Goal: Task Accomplishment & Management: Use online tool/utility

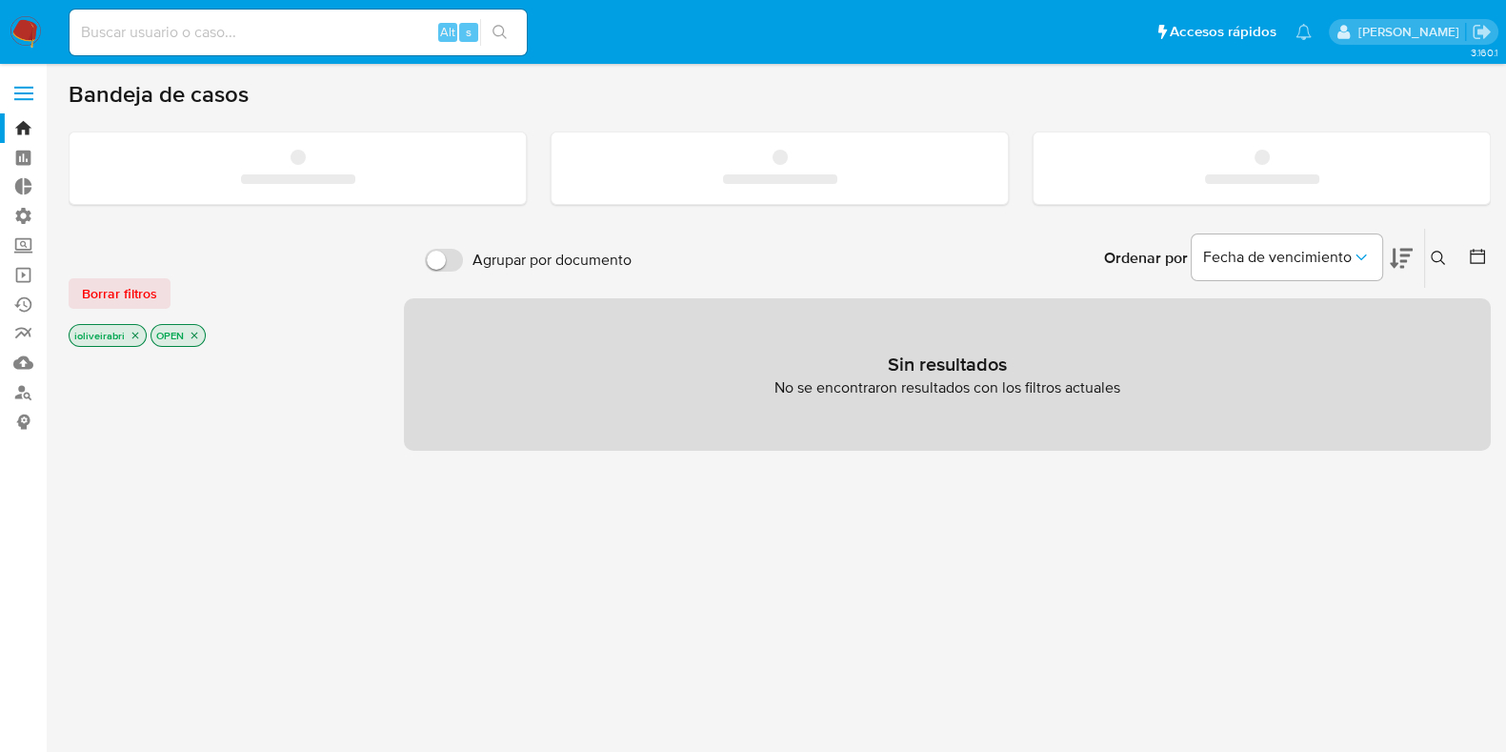
click at [30, 98] on span at bounding box center [23, 99] width 19 height 3
click at [0, 0] on input "checkbox" at bounding box center [0, 0] width 0 height 0
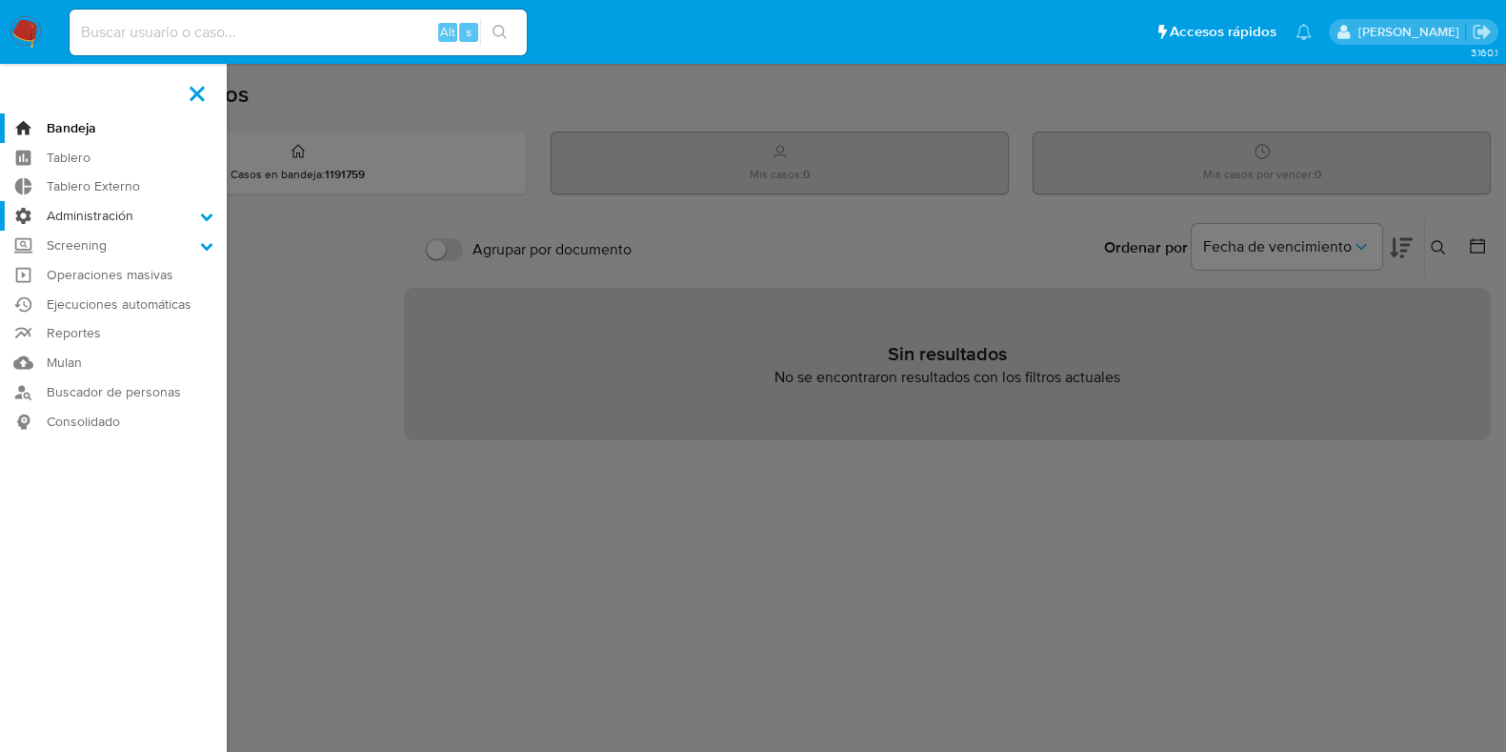
click at [96, 219] on label "Administración" at bounding box center [113, 216] width 227 height 30
click at [0, 0] on input "Administración" at bounding box center [0, 0] width 0 height 0
click at [96, 219] on label "Administración" at bounding box center [113, 216] width 227 height 30
click at [0, 0] on input "Administración" at bounding box center [0, 0] width 0 height 0
click at [90, 265] on label "Screening" at bounding box center [113, 269] width 227 height 30
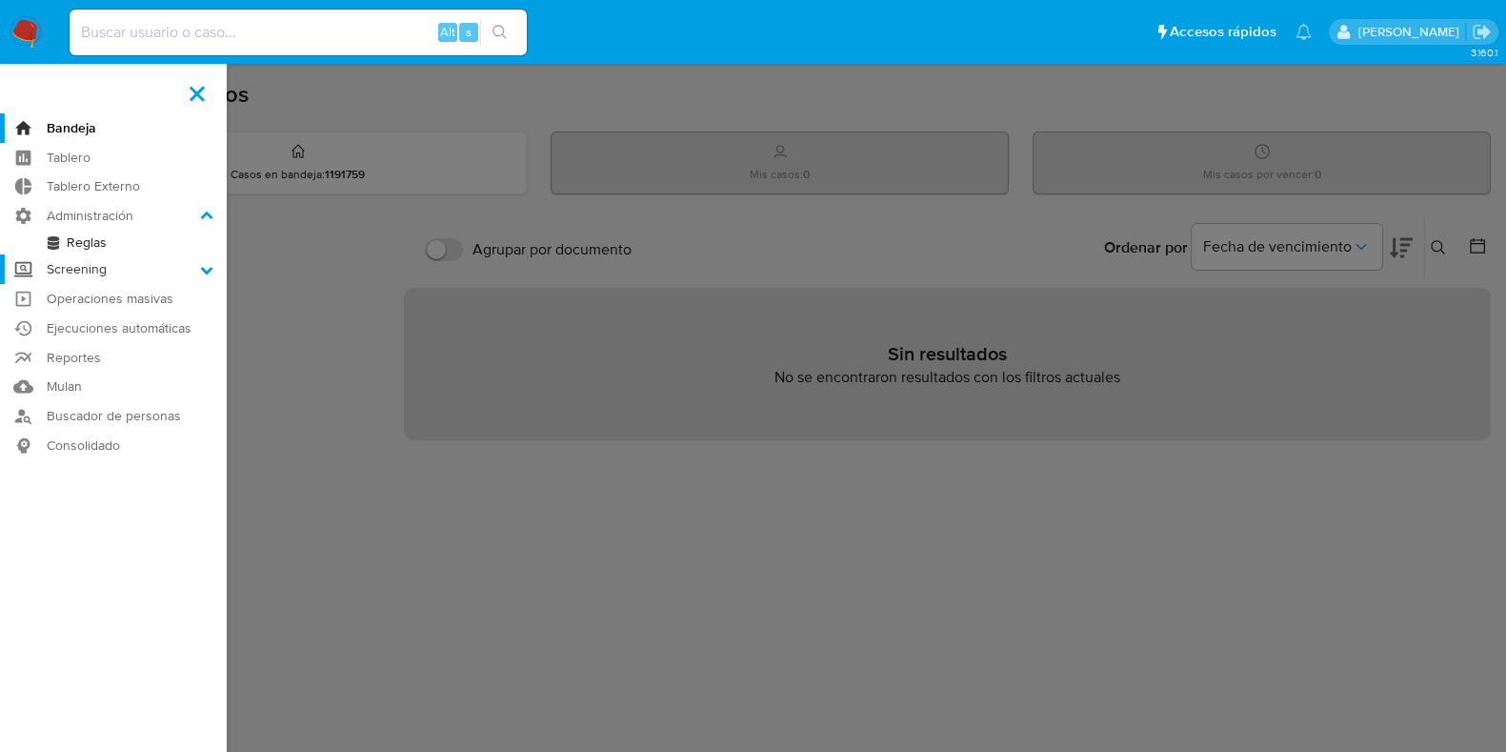
click at [0, 0] on input "Screening" at bounding box center [0, 0] width 0 height 0
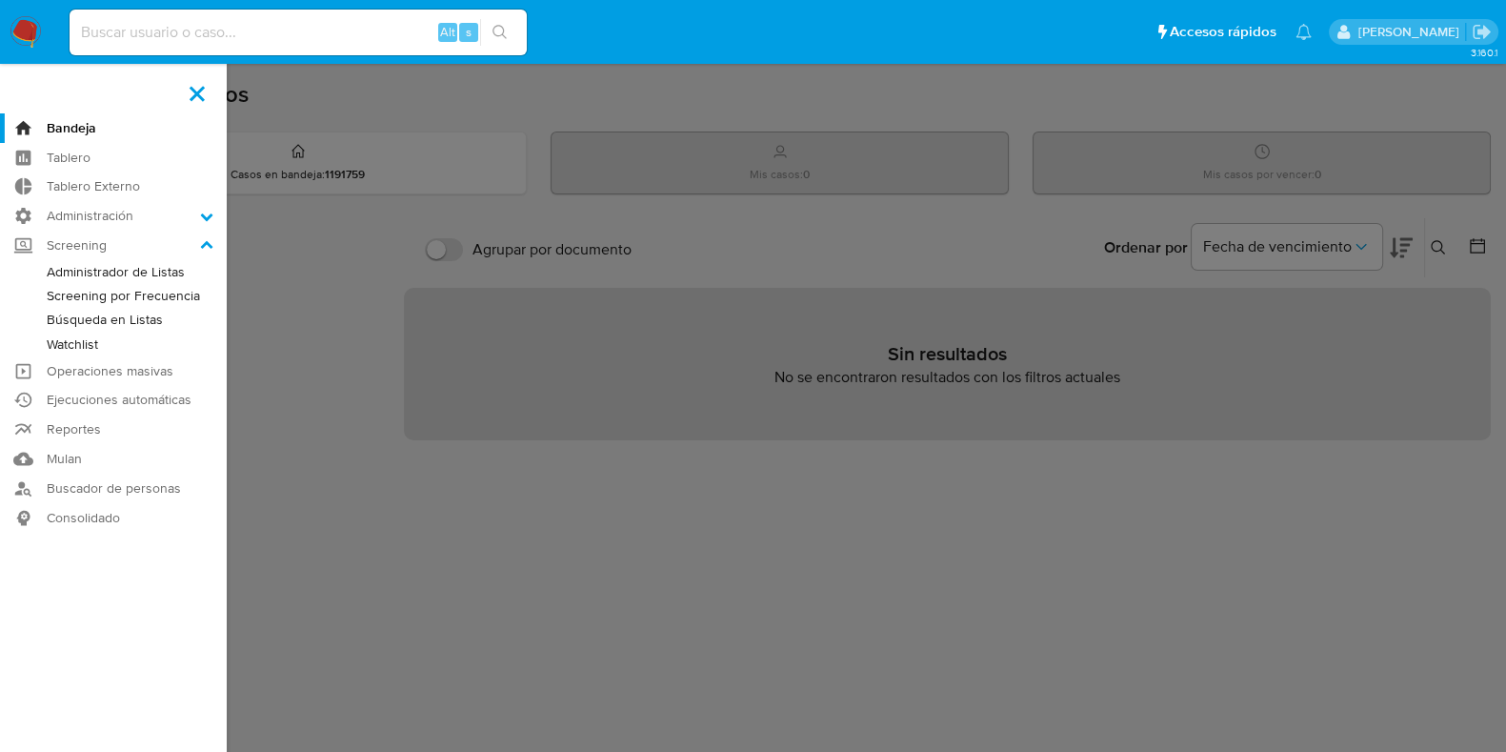
click at [141, 273] on link "Administrador de Listas" at bounding box center [113, 272] width 227 height 24
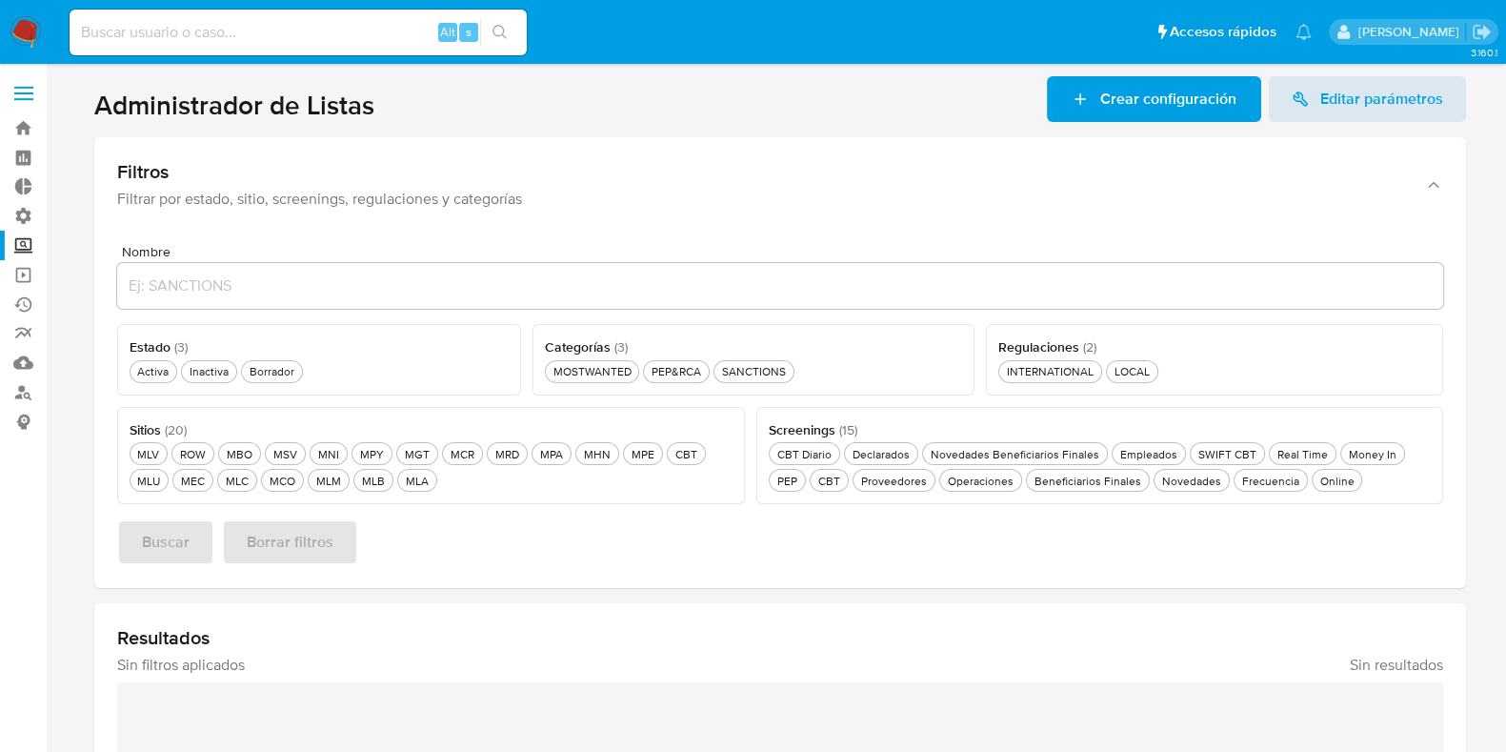
click at [1169, 92] on span "Crear configuración" at bounding box center [1168, 99] width 136 height 46
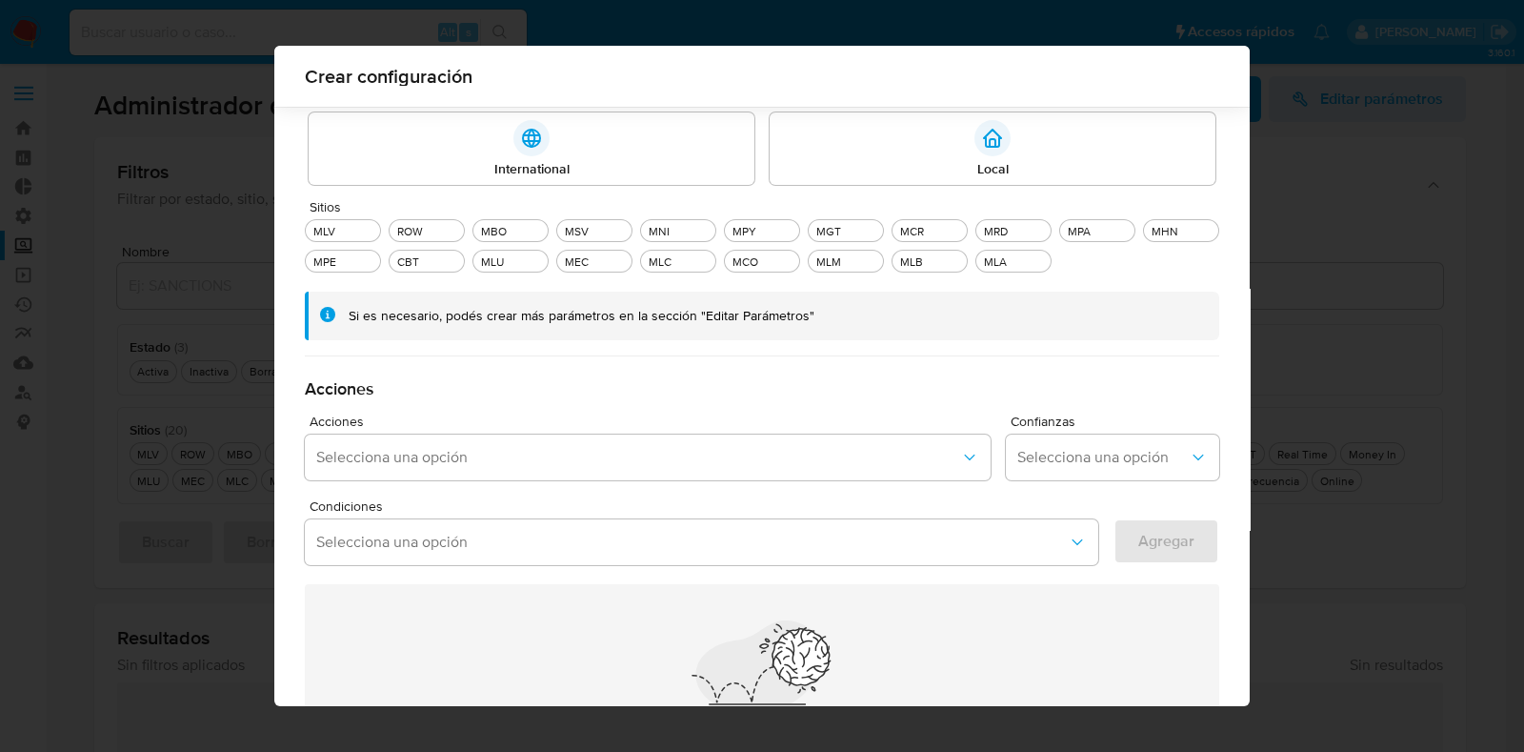
scroll to position [444, 0]
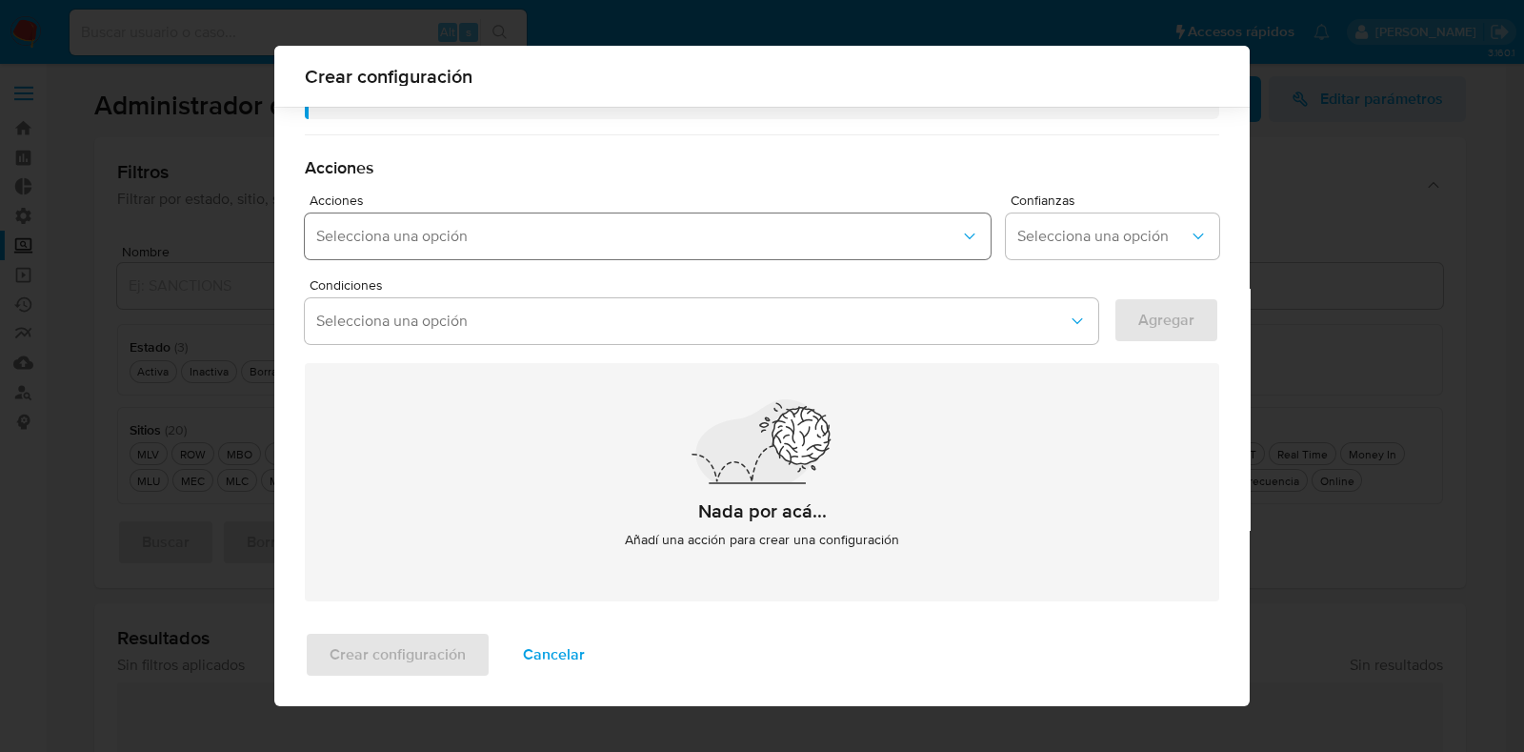
click at [535, 232] on span "Selecciona una opción" at bounding box center [638, 236] width 644 height 19
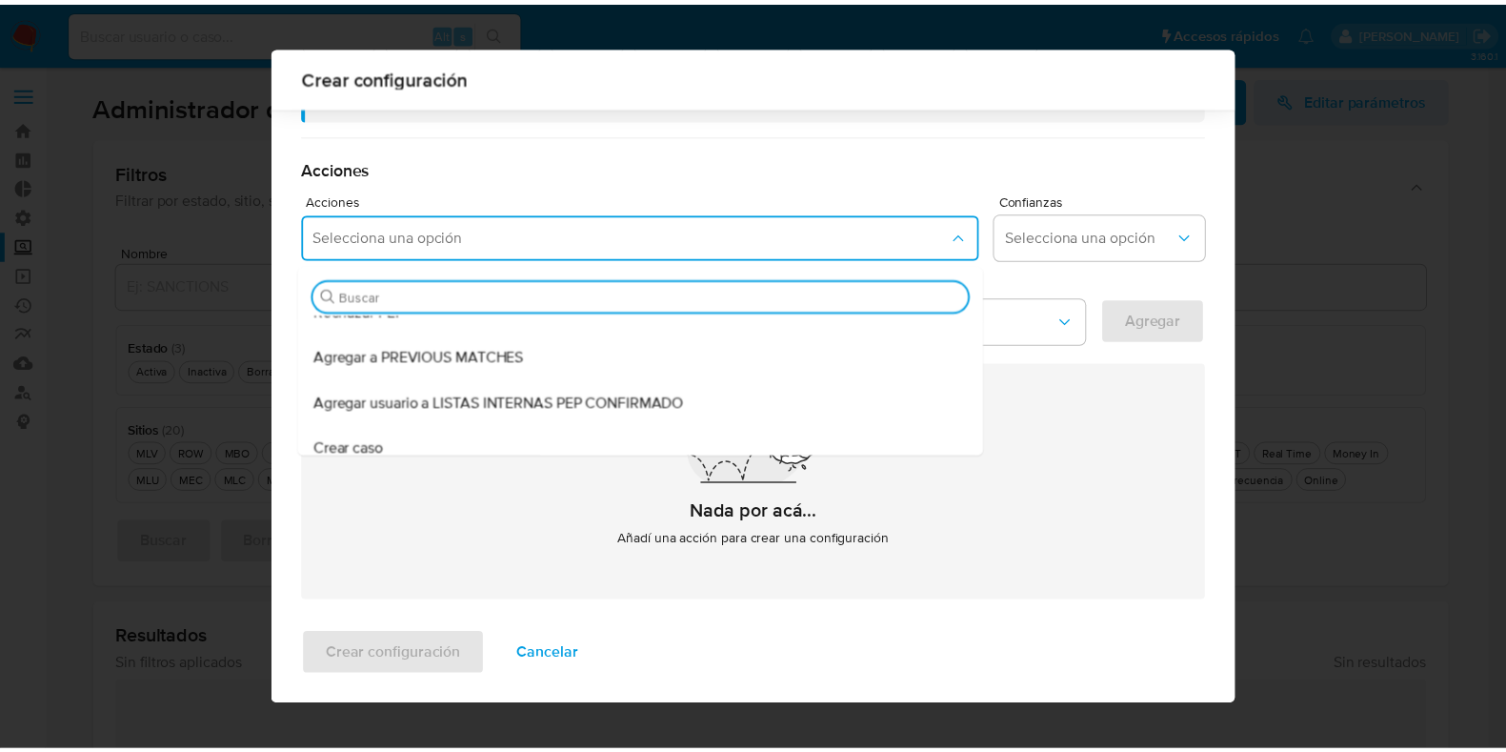
scroll to position [270, 0]
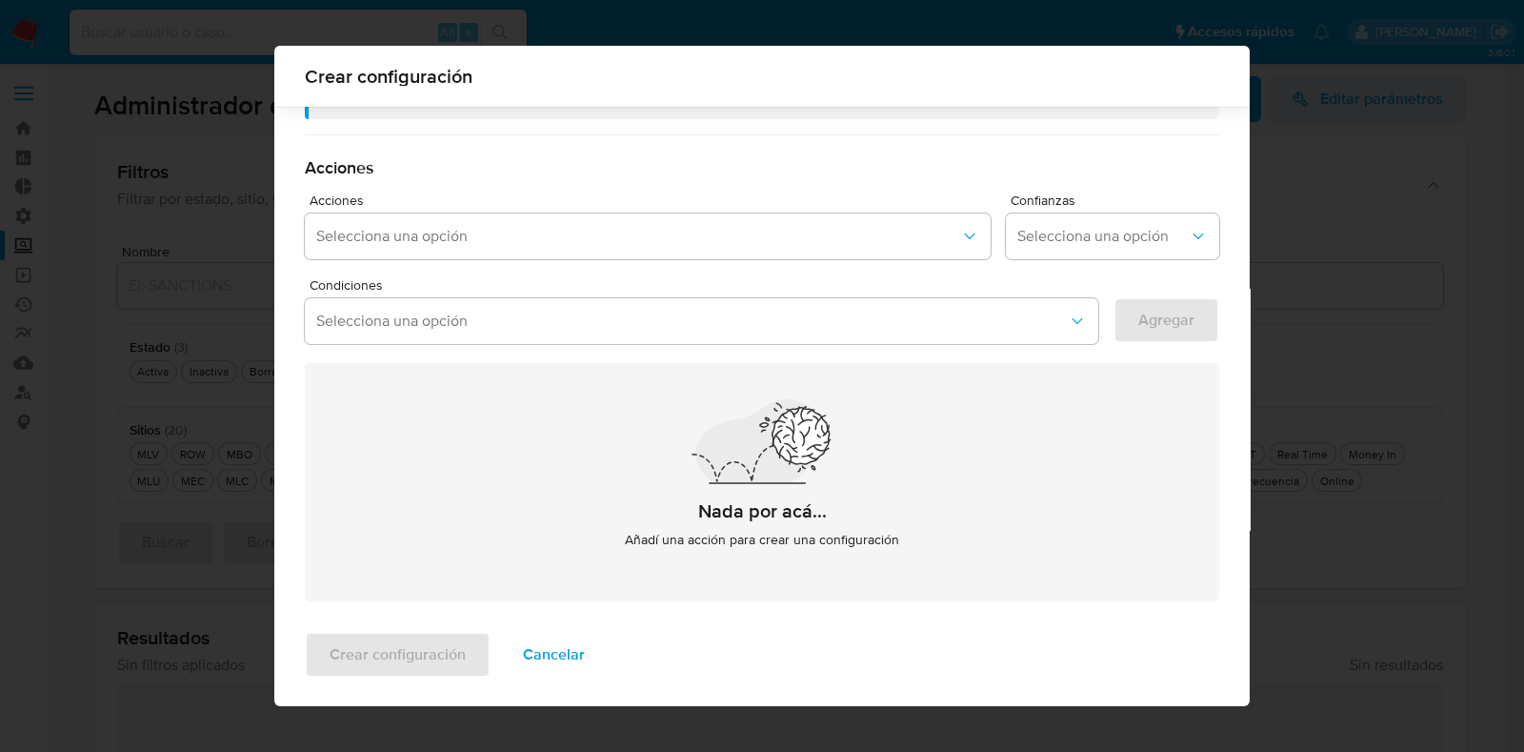
click at [1020, 413] on div "Nada por acá... Añadí una acción para crear una configuración" at bounding box center [762, 482] width 915 height 238
click at [553, 659] on span "Cancelar" at bounding box center [554, 655] width 62 height 42
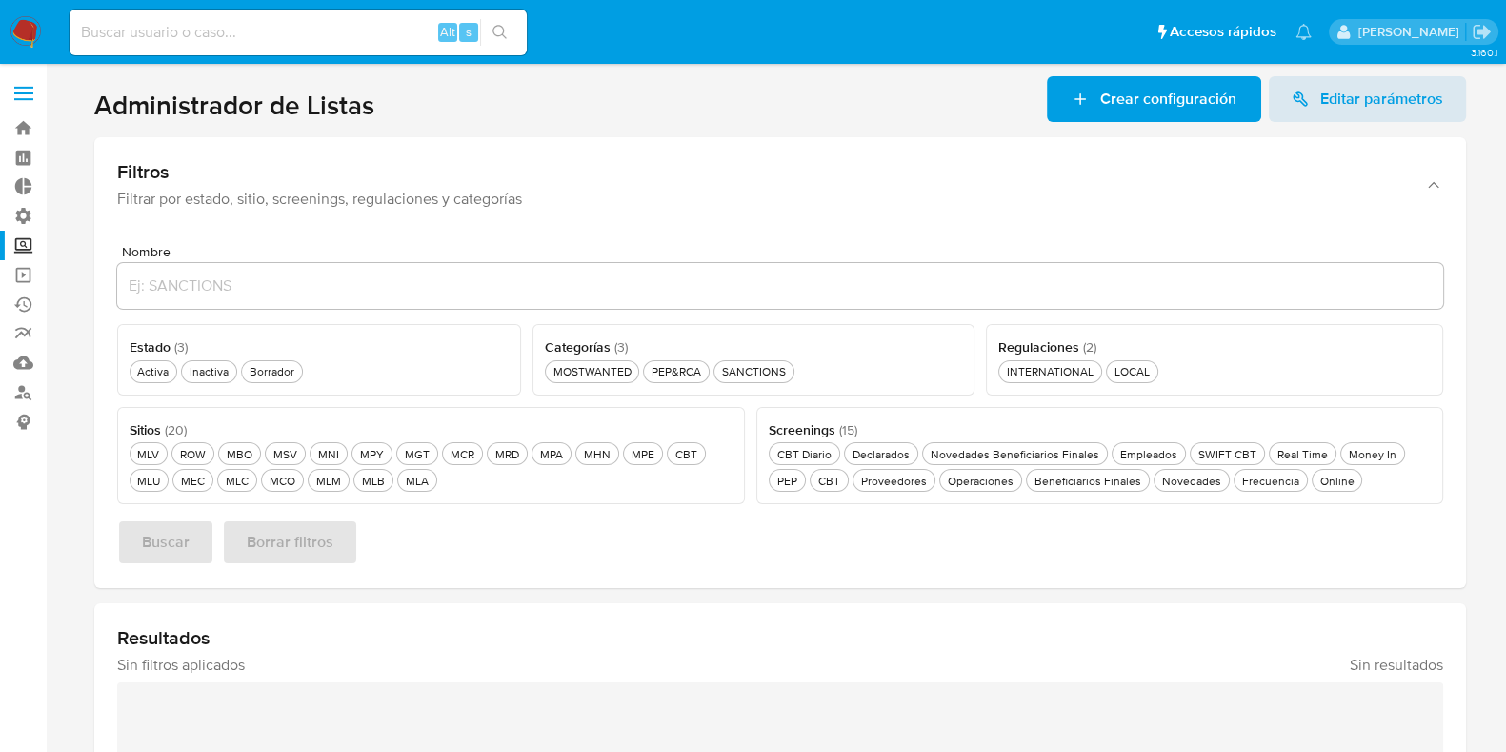
drag, startPoint x: 243, startPoint y: 103, endPoint x: 380, endPoint y: 110, distance: 137.4
click at [372, 106] on section at bounding box center [780, 597] width 1422 height 1042
click at [380, 110] on header "Administrador de Listas Crear configuración Editar parámetros" at bounding box center [780, 99] width 1372 height 46
